Goal: Navigation & Orientation: Find specific page/section

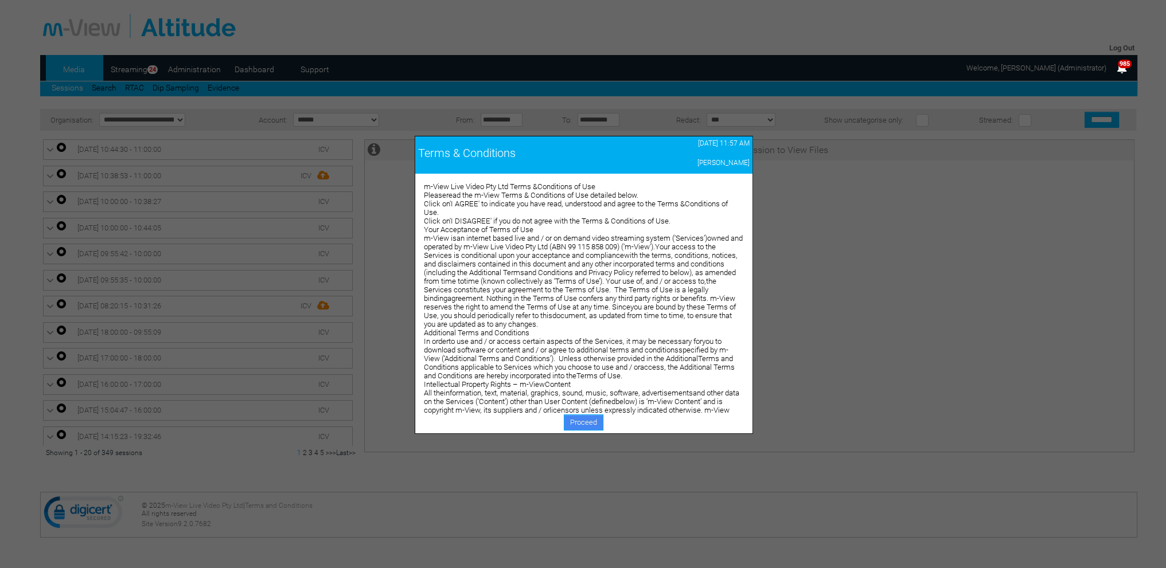
click at [576, 417] on link "Proceed" at bounding box center [584, 423] width 40 height 16
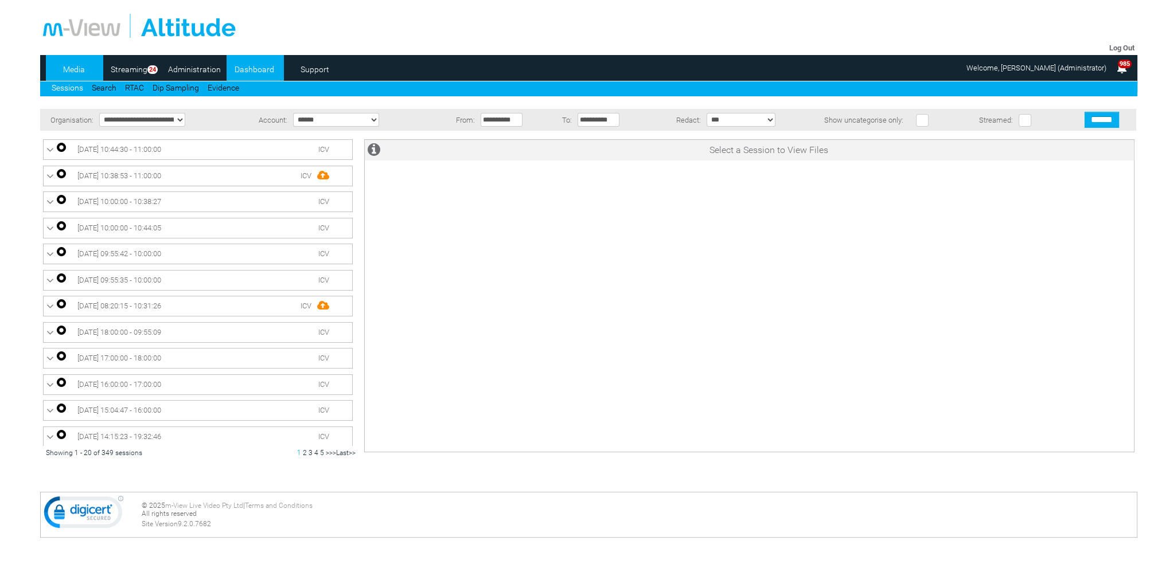
click at [259, 71] on link "Dashboard" at bounding box center [255, 69] width 56 height 17
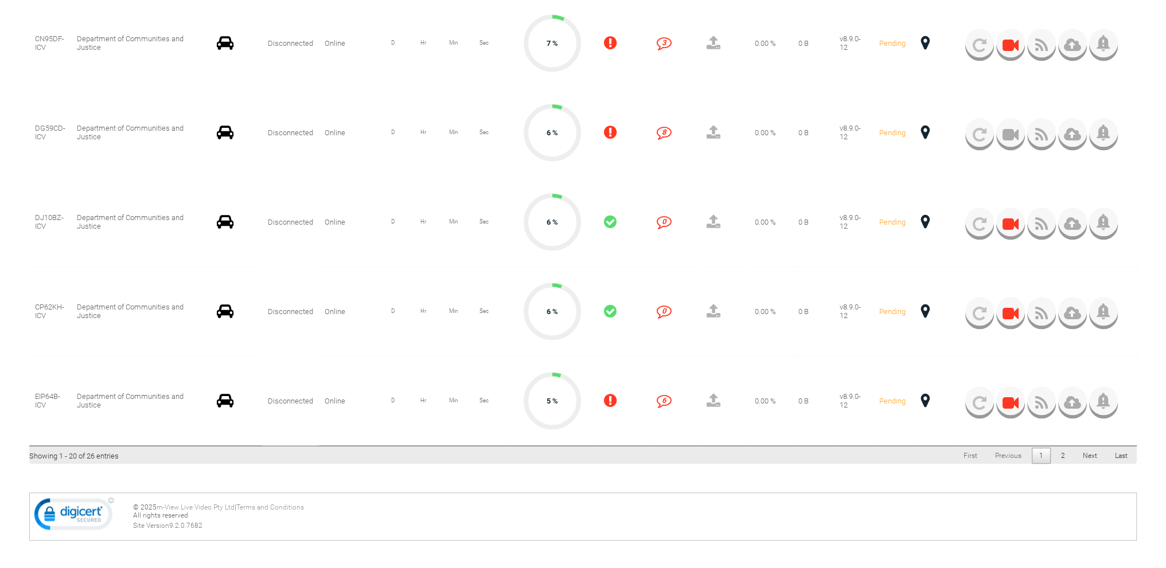
scroll to position [1656, 0]
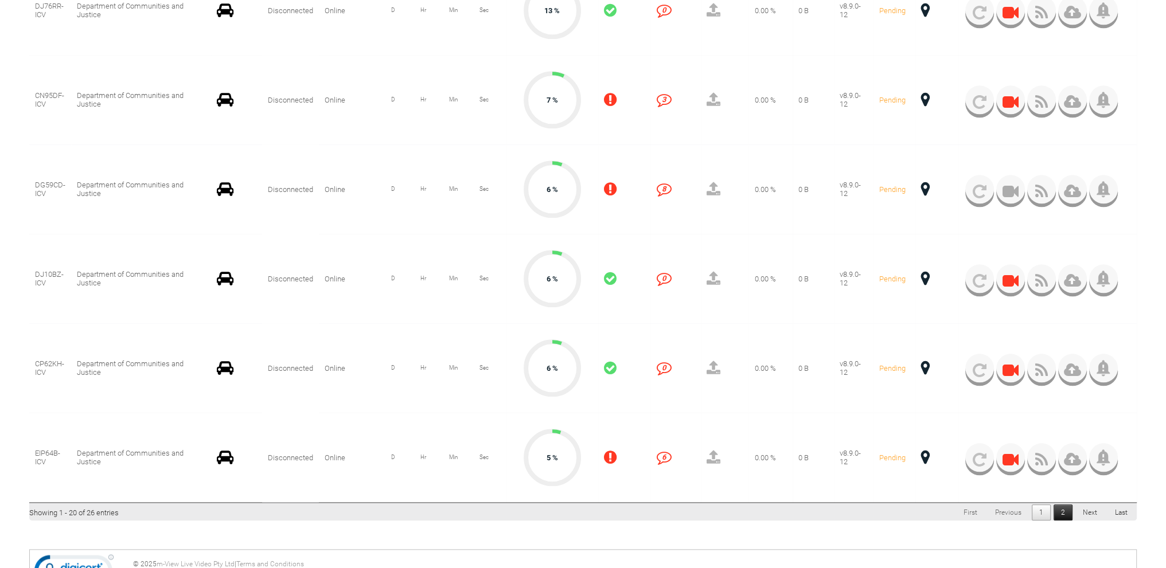
click at [1062, 513] on link "2" at bounding box center [1063, 513] width 19 height 16
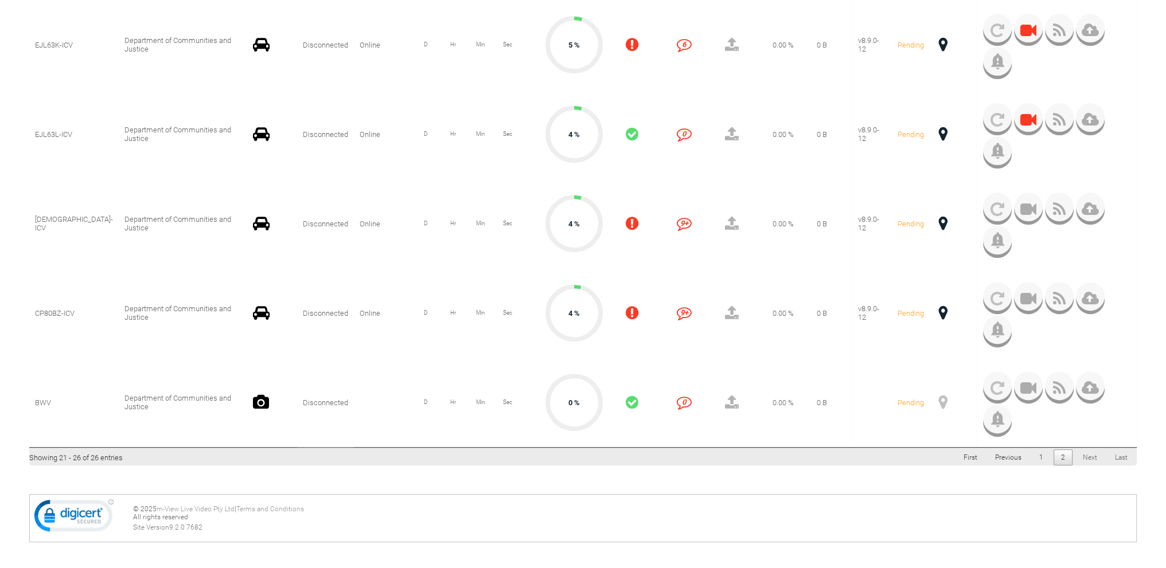
scroll to position [461, 0]
click at [1042, 458] on link "1" at bounding box center [1041, 456] width 19 height 16
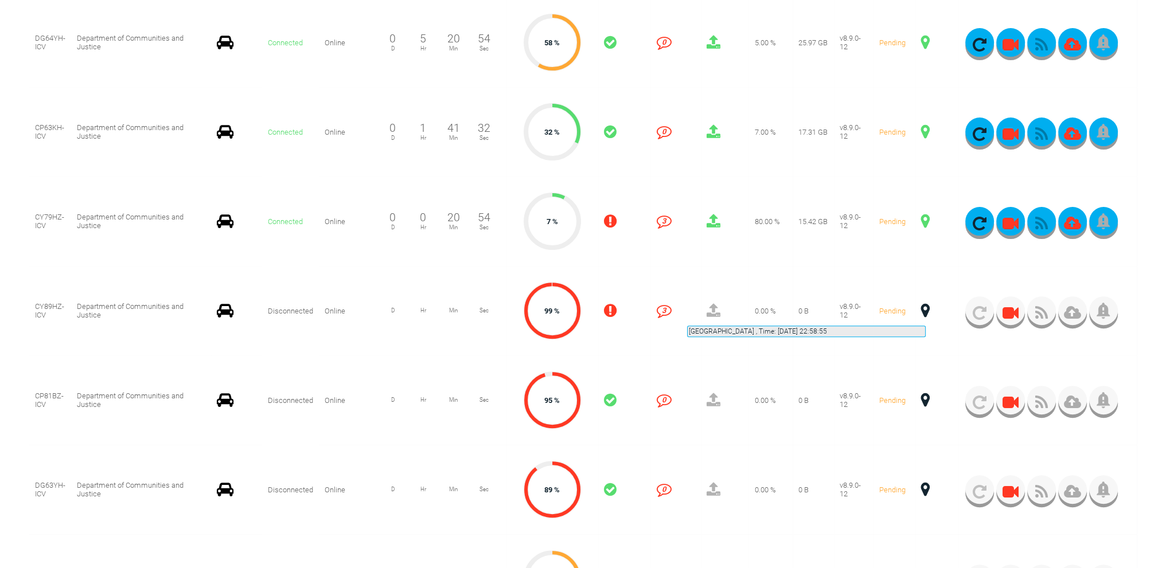
click at [926, 311] on span at bounding box center [925, 310] width 9 height 15
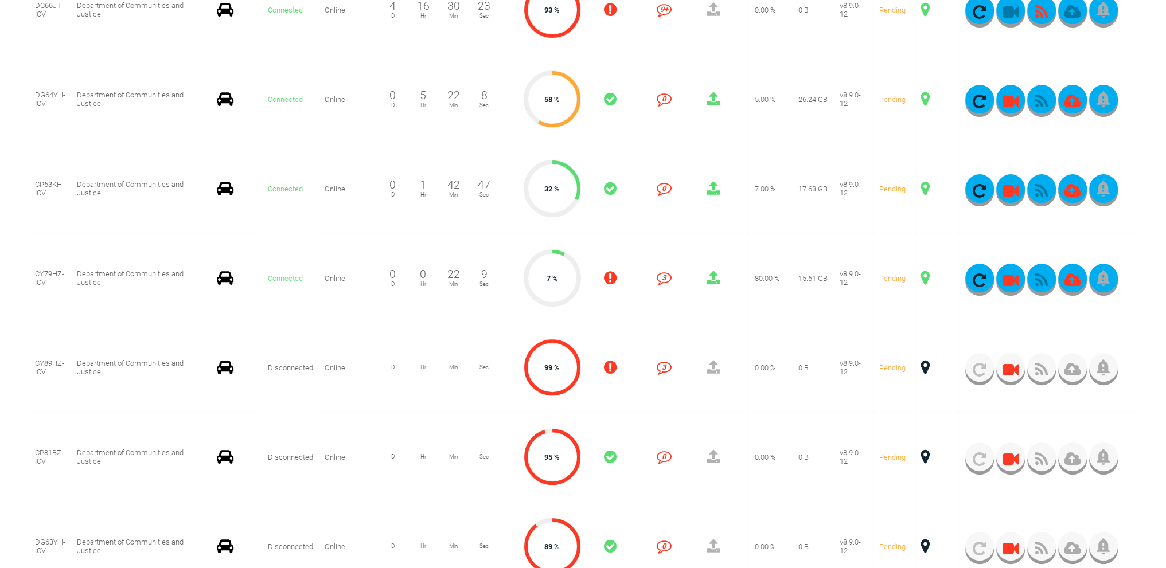
scroll to position [404, 0]
